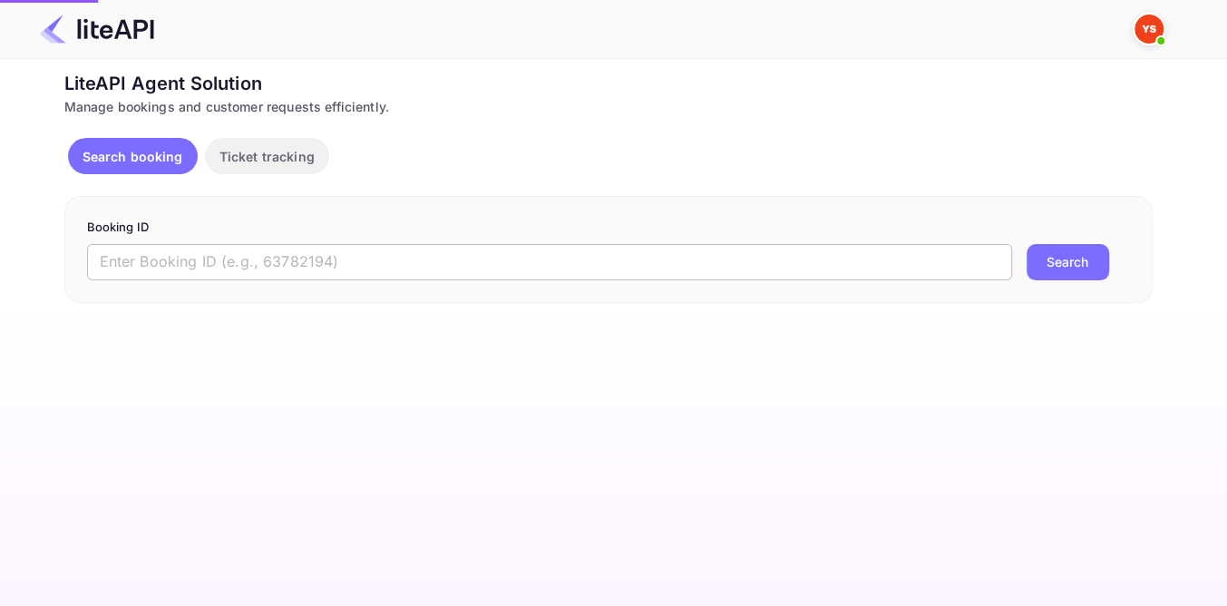
click at [384, 253] on input "text" at bounding box center [549, 262] width 925 height 36
paste input "8822961"
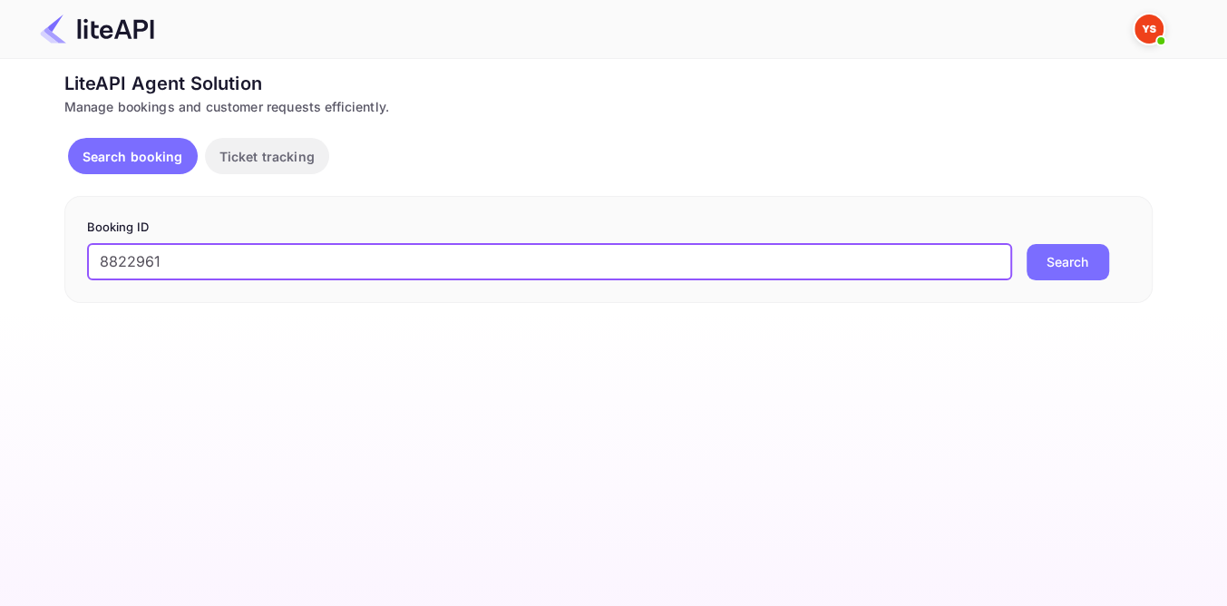
type input "8822961"
click at [1065, 263] on button "Search" at bounding box center [1067, 262] width 83 height 36
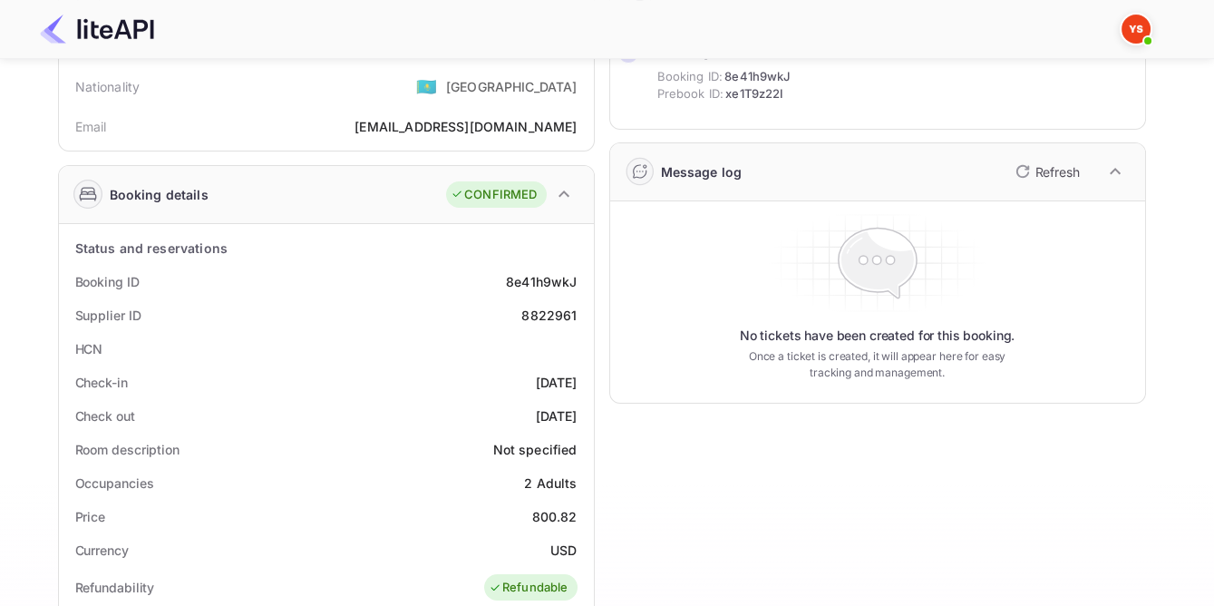
scroll to position [164, 0]
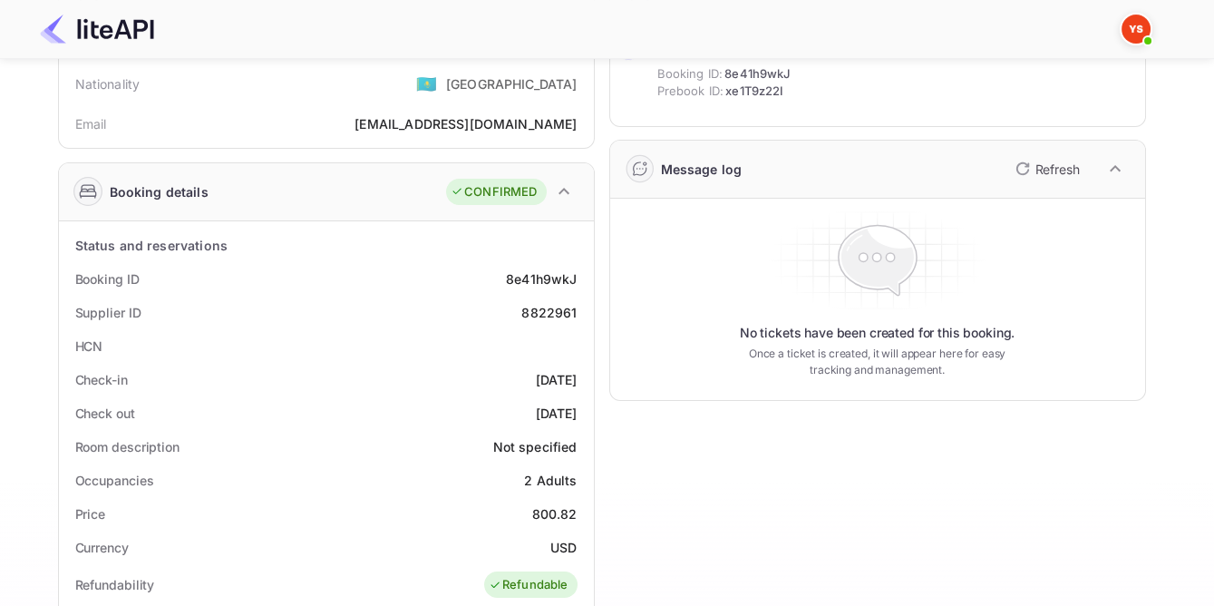
click at [535, 306] on div "8822961" at bounding box center [548, 312] width 55 height 19
copy div "8822961"
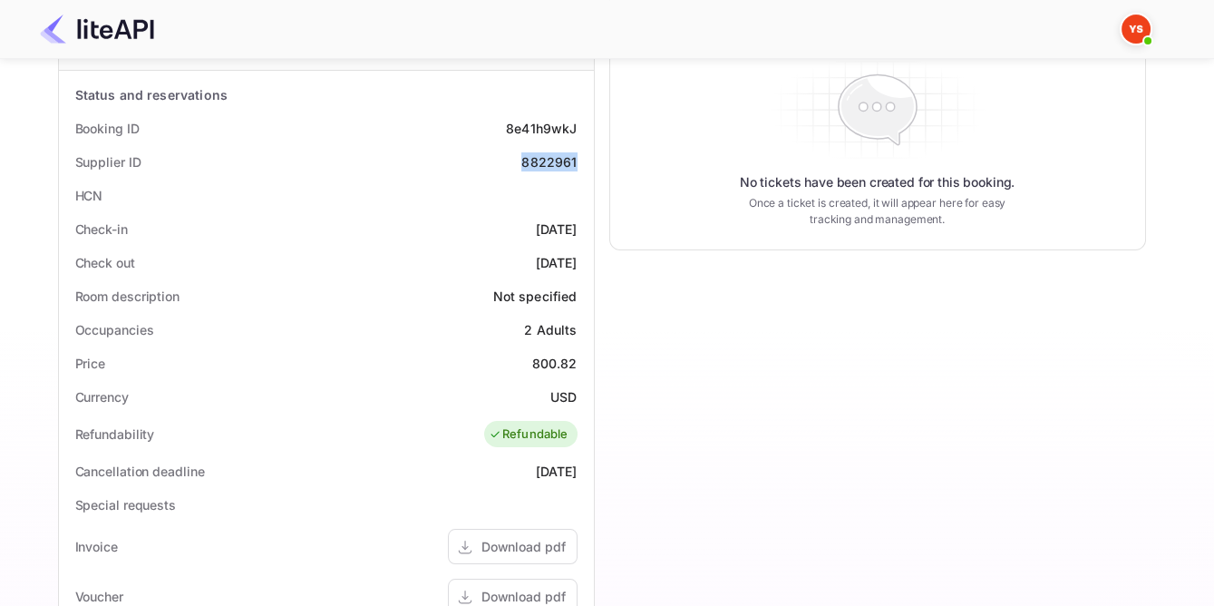
scroll to position [329, 0]
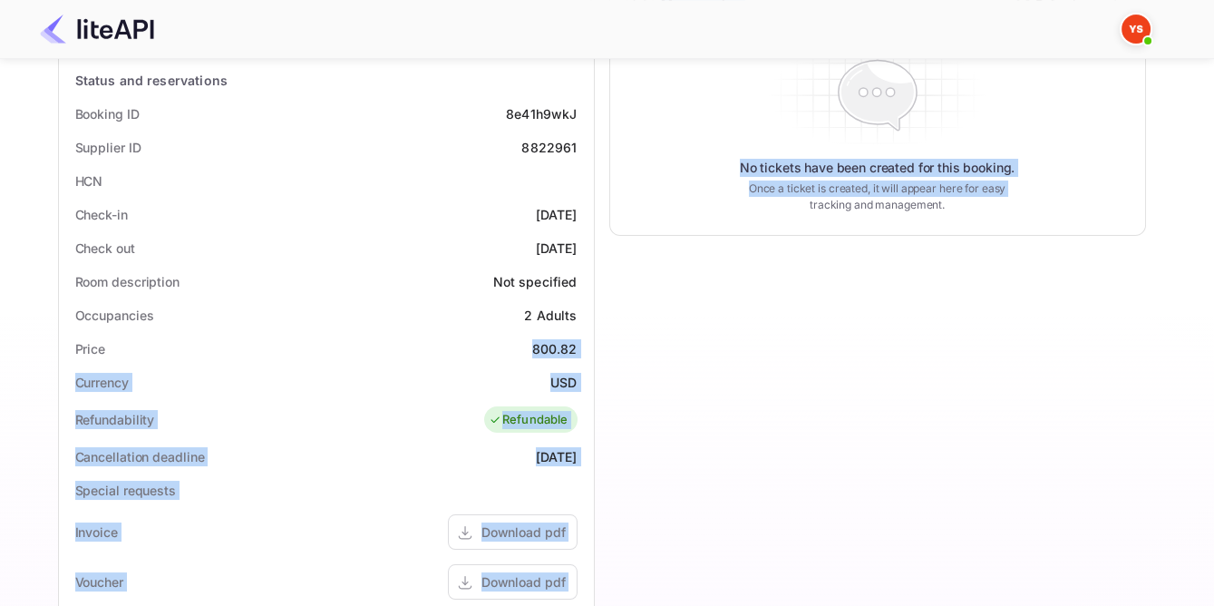
drag, startPoint x: 528, startPoint y: 338, endPoint x: 600, endPoint y: 338, distance: 72.5
click at [600, 338] on div "Guest information Full name [PERSON_NAME] Nationality 🇰🇿 [DEMOGRAPHIC_DATA] Ema…" at bounding box center [595, 375] width 1103 height 1188
copy div "800.82 Currency USD Refundability Refundable Cancellation deadline [DATE] Speci…"
click at [667, 372] on div "Timeline Booking confirmed Booking ID: 8e41h9wkJ Prebook ID: xe1T9z22I [DATE] 1…" at bounding box center [870, 375] width 551 height 1188
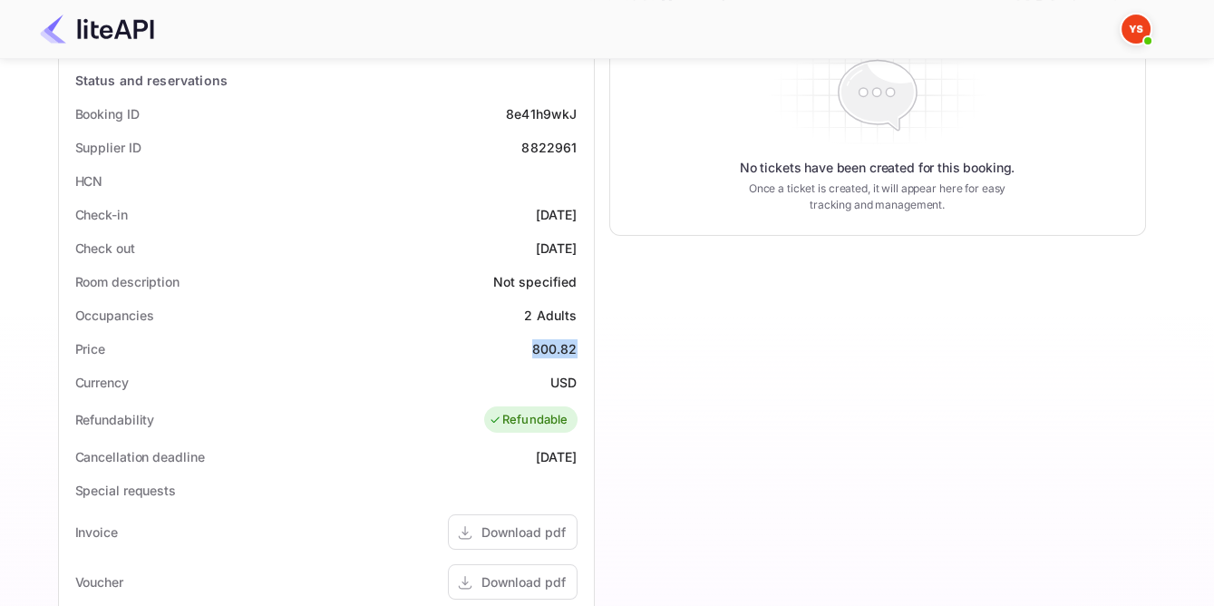
drag, startPoint x: 531, startPoint y: 347, endPoint x: 579, endPoint y: 345, distance: 47.2
click at [579, 346] on div "Price 800.82" at bounding box center [326, 349] width 521 height 34
copy div "800.82"
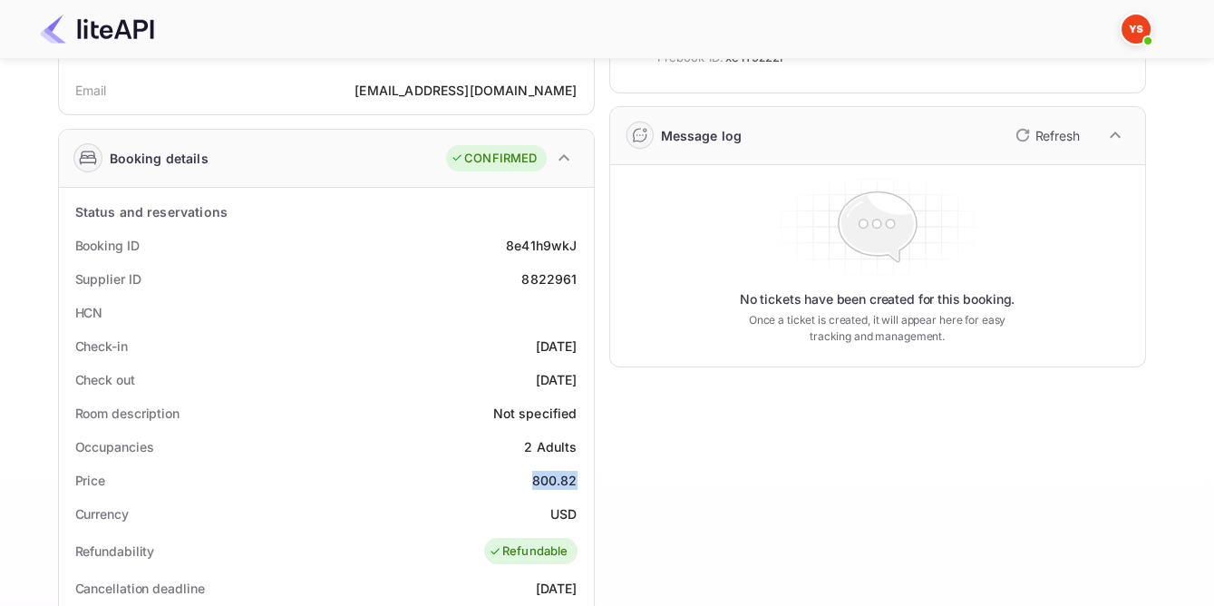
scroll to position [0, 0]
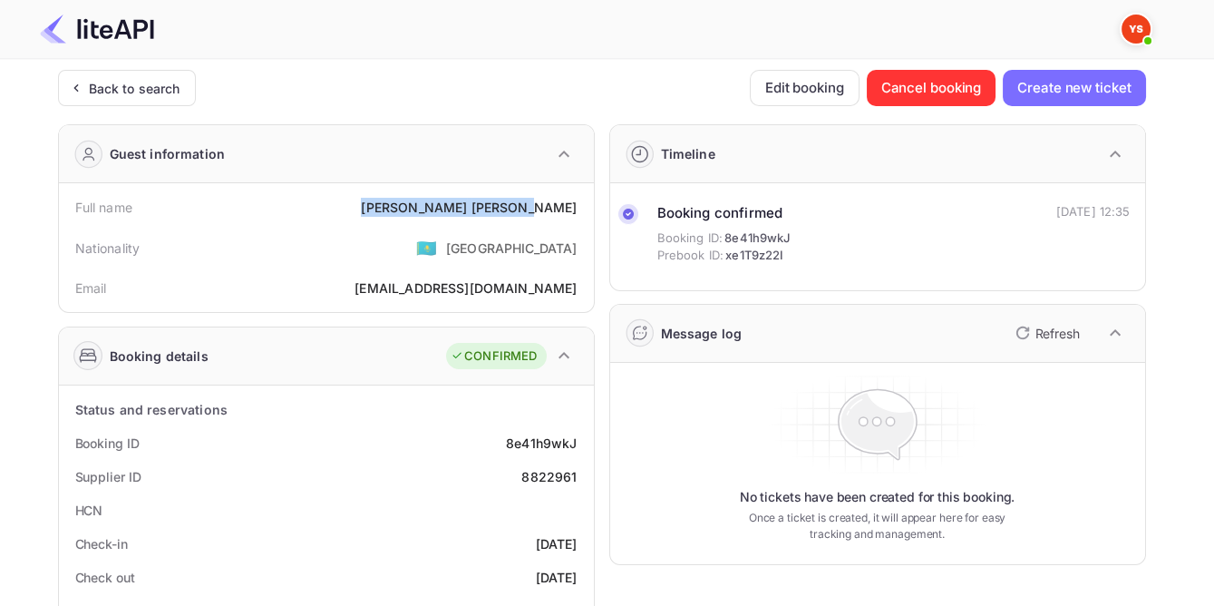
drag, startPoint x: 452, startPoint y: 202, endPoint x: 575, endPoint y: 211, distance: 122.8
click at [575, 211] on div "Full name [PERSON_NAME]" at bounding box center [326, 207] width 521 height 34
copy div "[PERSON_NAME]"
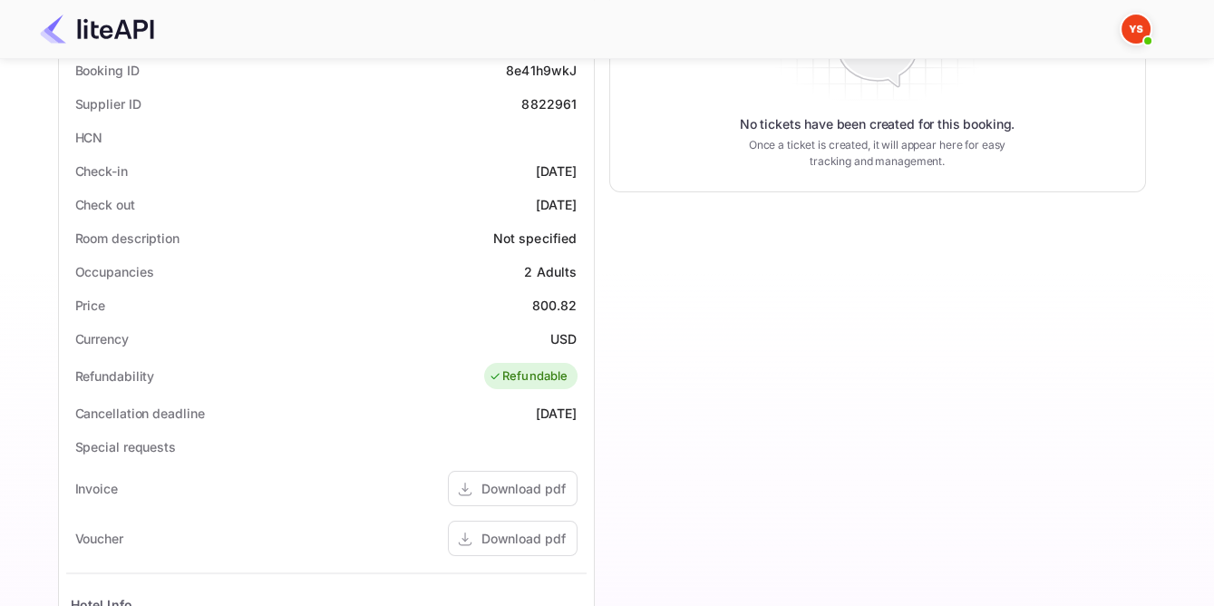
scroll to position [412, 0]
